Goal: Information Seeking & Learning: Learn about a topic

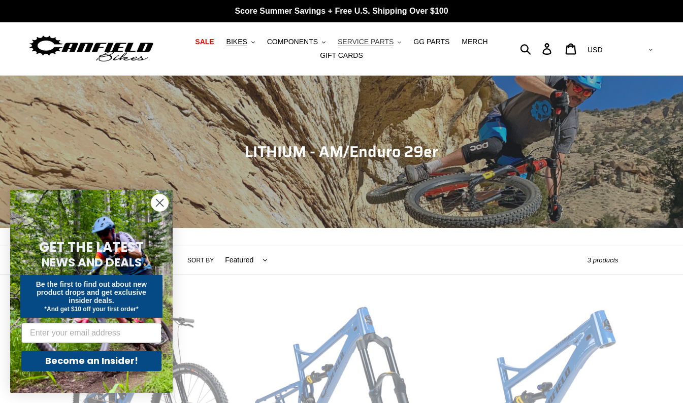
click at [373, 43] on span "SERVICE PARTS" at bounding box center [366, 42] width 56 height 9
click at [255, 43] on icon ".cls-1{fill:#231f20}" at bounding box center [253, 43] width 4 height 4
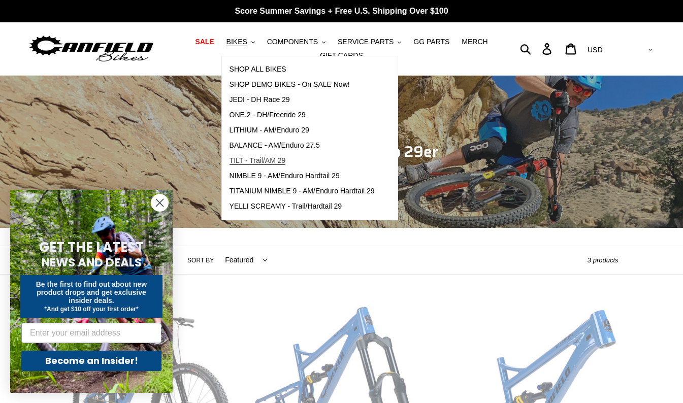
click at [259, 156] on span "TILT - Trail/AM 29" at bounding box center [257, 160] width 56 height 9
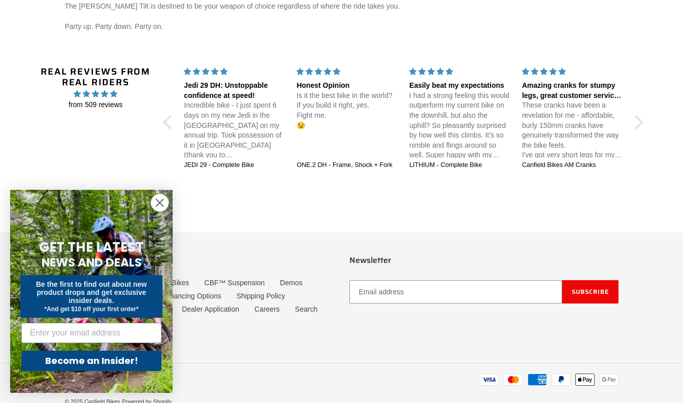
scroll to position [1776, 0]
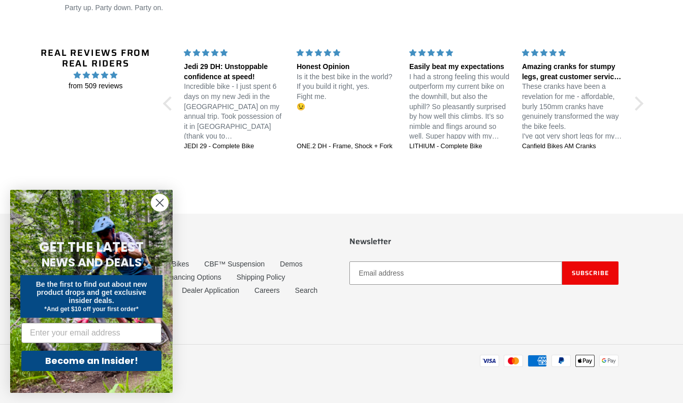
click at [161, 200] on circle "Close dialog" at bounding box center [159, 202] width 17 height 17
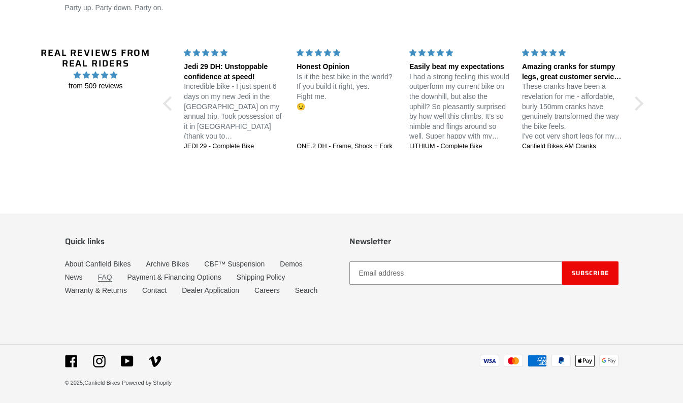
click at [102, 274] on link "FAQ" at bounding box center [105, 277] width 14 height 9
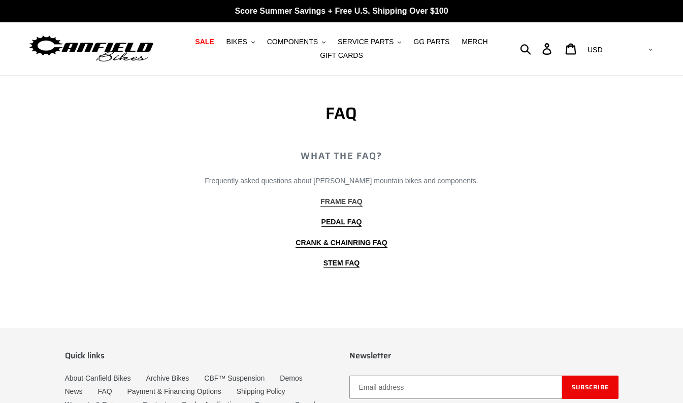
click at [340, 199] on b "FRAME FAQ" at bounding box center [341, 201] width 42 height 8
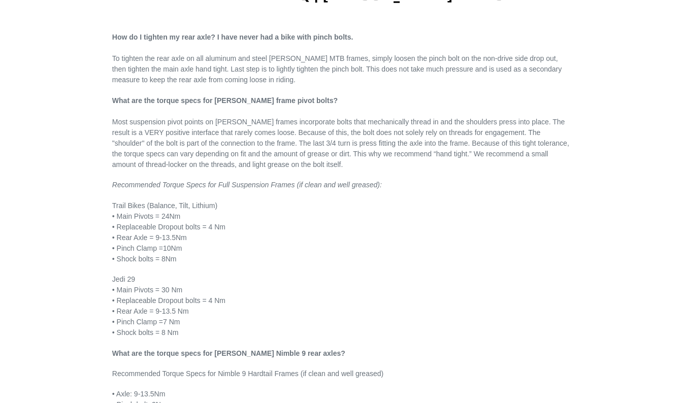
scroll to position [123, 0]
